Goal: Transaction & Acquisition: Purchase product/service

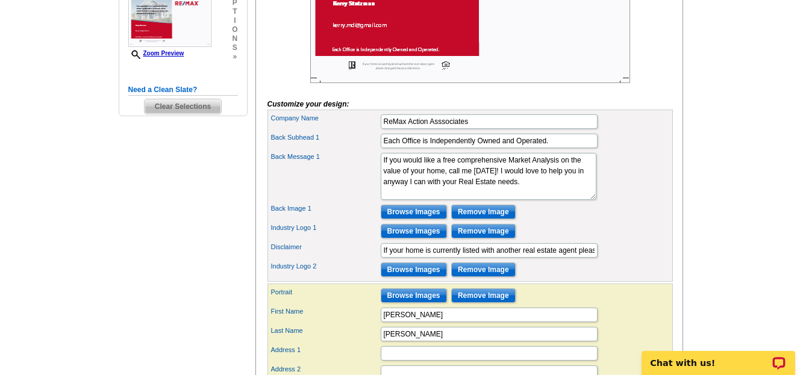
click at [732, 90] on main "Need Help? call [PHONE_NUMBER], chat with support, or have our designers make s…" at bounding box center [401, 204] width 803 height 981
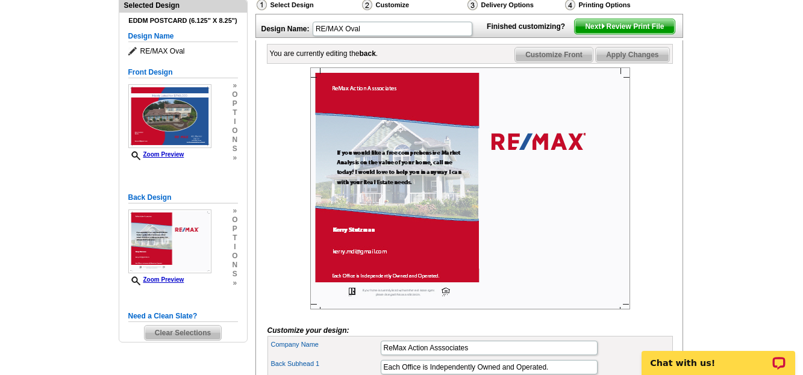
scroll to position [130, 0]
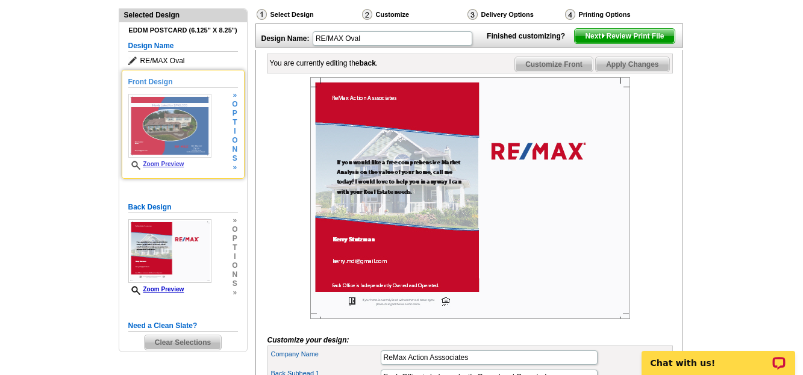
click at [184, 140] on img at bounding box center [169, 126] width 83 height 64
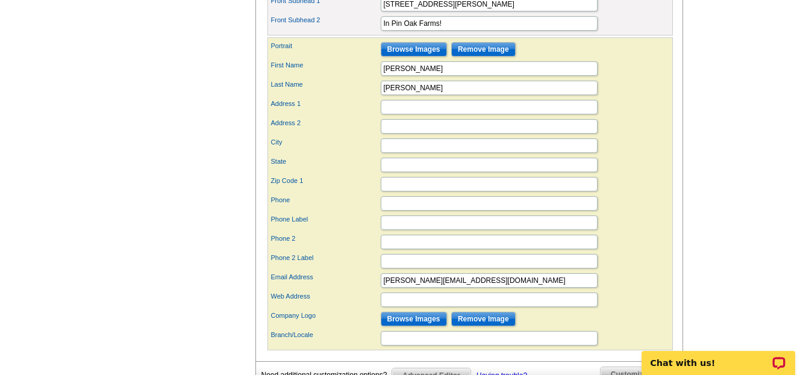
scroll to position [588, 0]
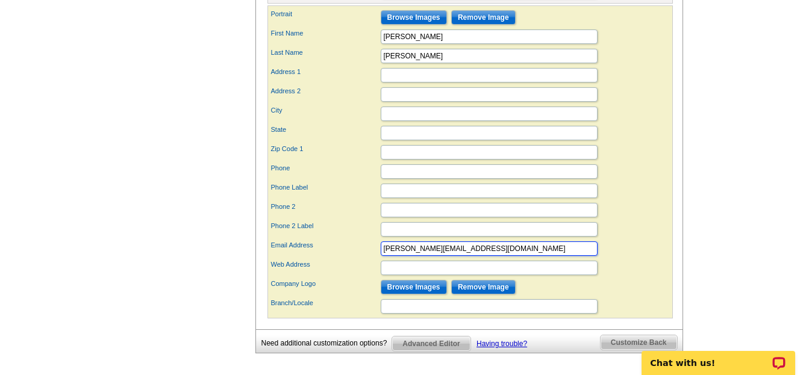
click at [454, 256] on input "[PERSON_NAME][EMAIL_ADDRESS][DOMAIN_NAME]" at bounding box center [489, 249] width 217 height 14
click at [490, 256] on input "[EMAIL_ADDRESS][DOMAIN_NAME]" at bounding box center [489, 249] width 217 height 14
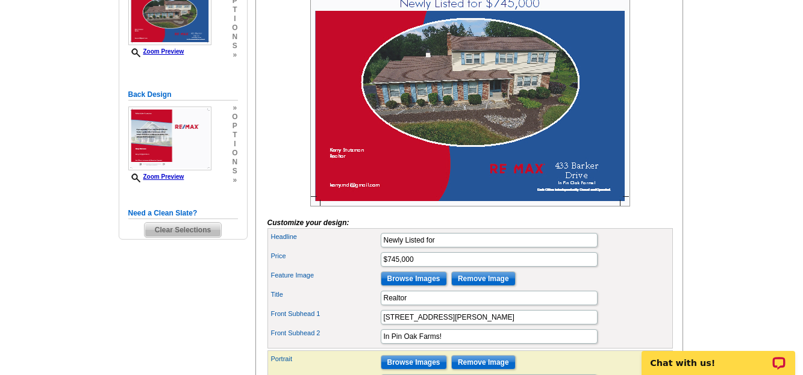
scroll to position [139, 0]
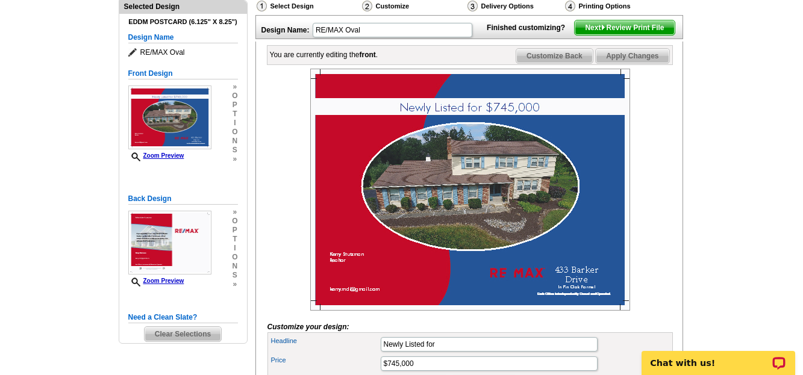
type input "[EMAIL_ADDRESS][DOMAIN_NAME]"
drag, startPoint x: 266, startPoint y: 154, endPoint x: 700, endPoint y: 170, distance: 434.6
